Goal: Navigation & Orientation: Find specific page/section

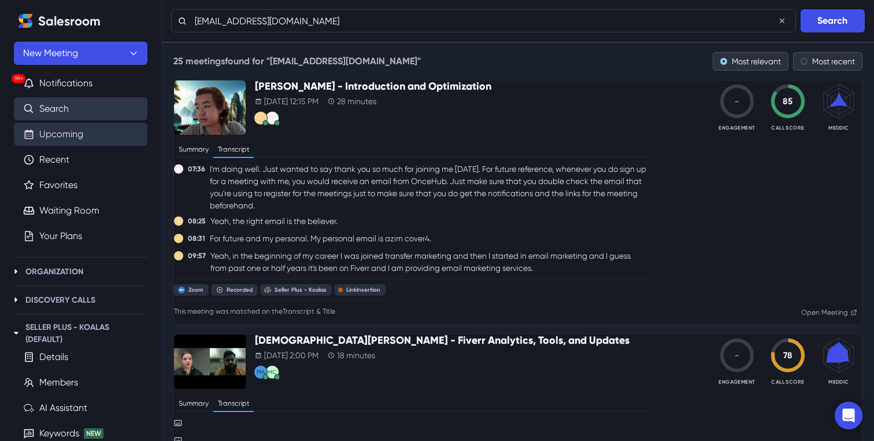
click at [64, 134] on link "Upcoming" at bounding box center [61, 134] width 44 height 14
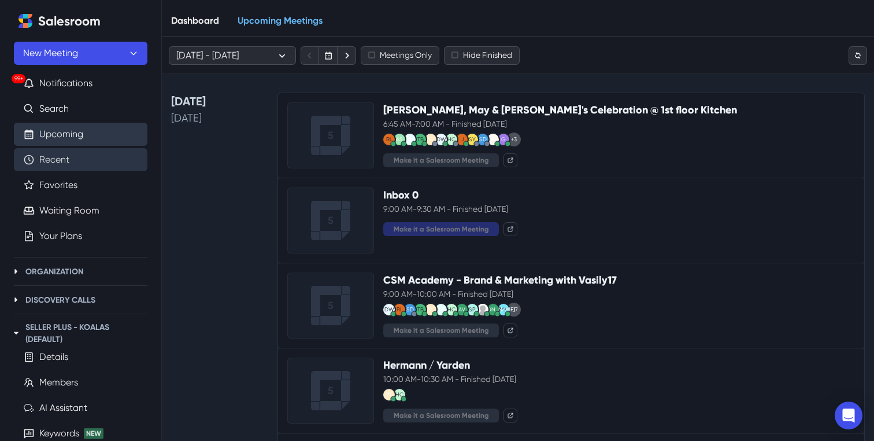
click at [57, 157] on link "Recent" at bounding box center [54, 160] width 30 height 14
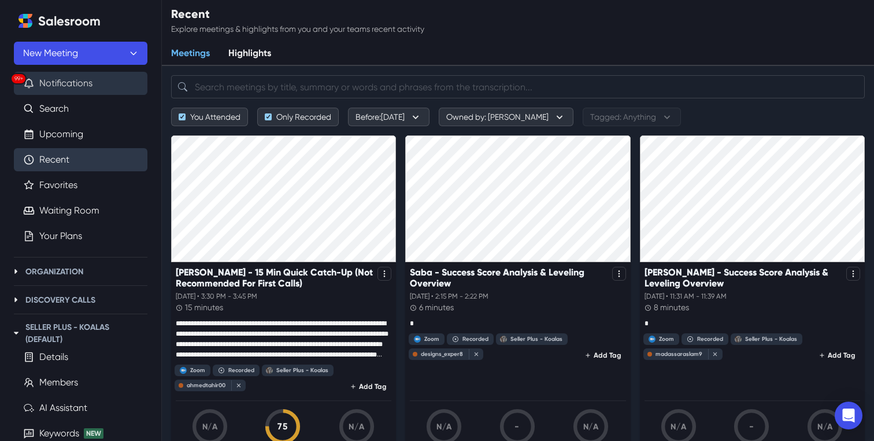
click at [73, 88] on button "99+ Notifications" at bounding box center [81, 83] width 134 height 23
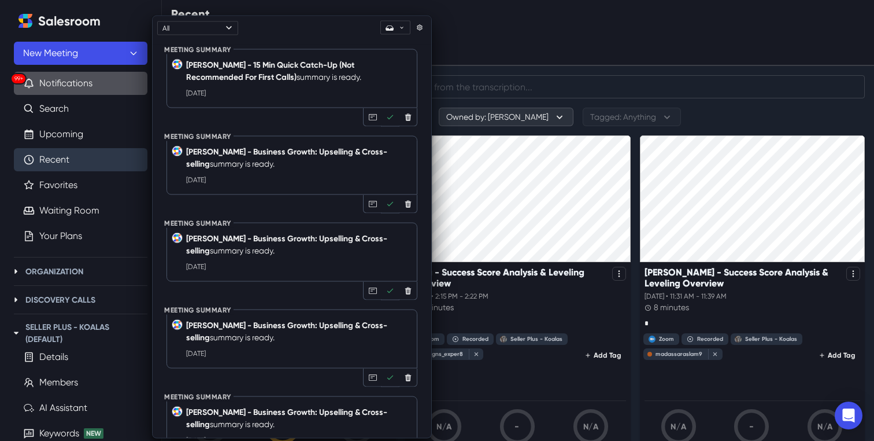
click at [475, 50] on div "Meetings Highlights" at bounding box center [518, 54] width 712 height 24
